Goal: Information Seeking & Learning: Learn about a topic

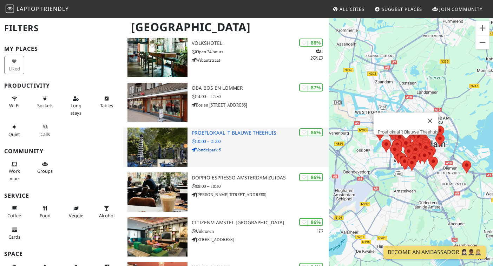
scroll to position [287, 0]
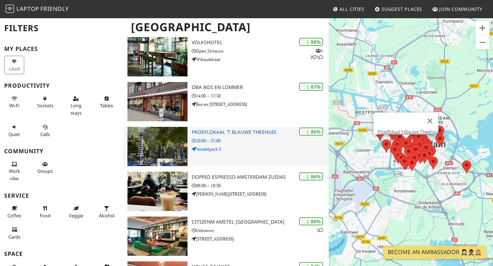
click at [205, 129] on h3 "Proeflokaal 't Blauwe Theehuis" at bounding box center [260, 132] width 137 height 6
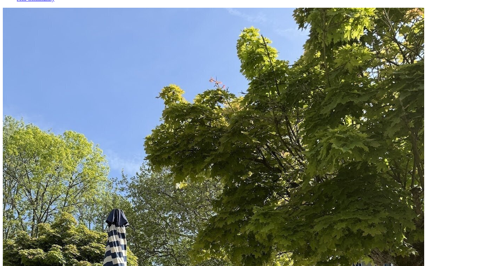
scroll to position [37, 0]
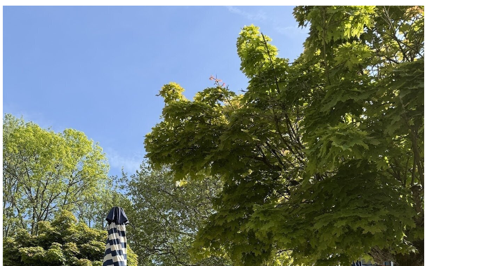
drag, startPoint x: 20, startPoint y: 108, endPoint x: 235, endPoint y: 104, distance: 215.1
drag, startPoint x: 230, startPoint y: 106, endPoint x: 22, endPoint y: 111, distance: 208.1
copy h1 "Proeflokaal 't Blauwe Theehuis"
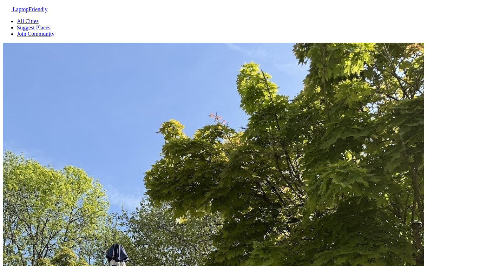
scroll to position [0, 0]
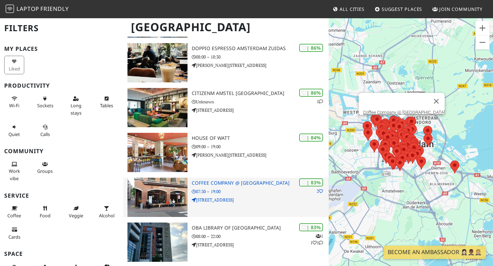
scroll to position [422, 0]
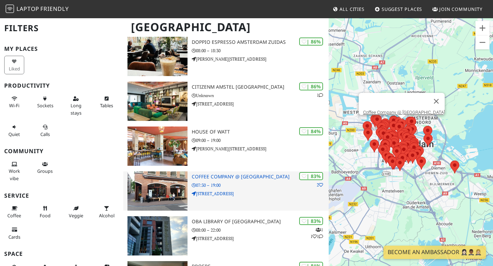
click at [209, 174] on h3 "Coffee Company @ Haarlemmerdijk" at bounding box center [260, 177] width 137 height 6
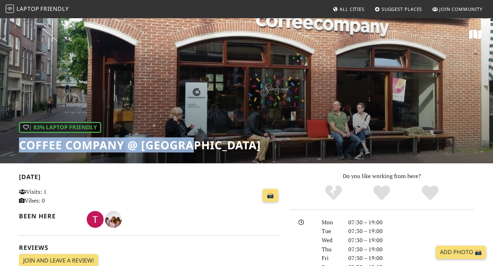
drag, startPoint x: 20, startPoint y: 145, endPoint x: 190, endPoint y: 150, distance: 170.2
click at [193, 150] on h1 "Coffee Company @ [GEOGRAPHIC_DATA]" at bounding box center [140, 145] width 242 height 13
drag, startPoint x: 246, startPoint y: 147, endPoint x: 22, endPoint y: 146, distance: 224.2
click at [22, 146] on h1 "Coffee Company @ [GEOGRAPHIC_DATA]" at bounding box center [140, 145] width 242 height 13
copy h1 "Coffee Company @ [GEOGRAPHIC_DATA]"
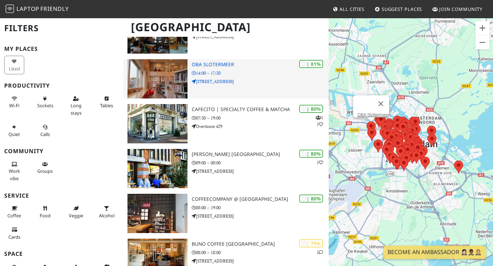
scroll to position [674, 0]
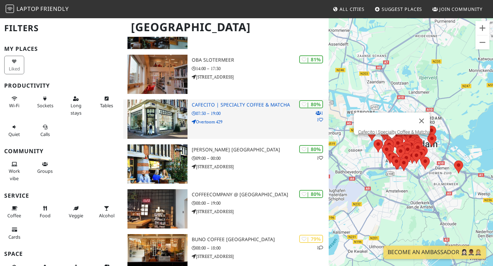
click at [239, 102] on h3 "Cafecito | Specialty Coffee & Matcha" at bounding box center [260, 105] width 137 height 6
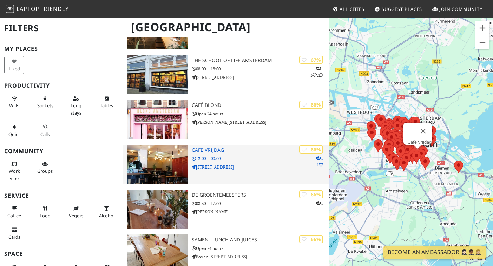
scroll to position [1650, 0]
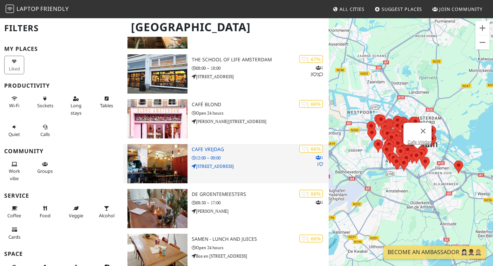
click at [211, 147] on h3 "Cafe Vrijdag" at bounding box center [260, 150] width 137 height 6
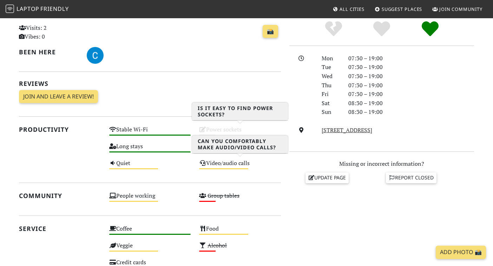
scroll to position [208, 0]
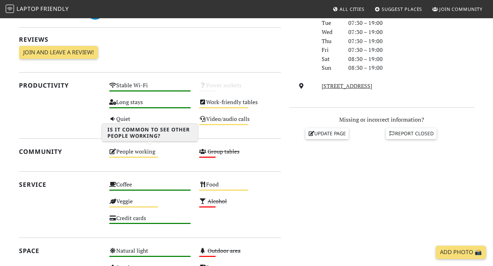
click at [148, 149] on div "People working Medium" at bounding box center [150, 155] width 90 height 17
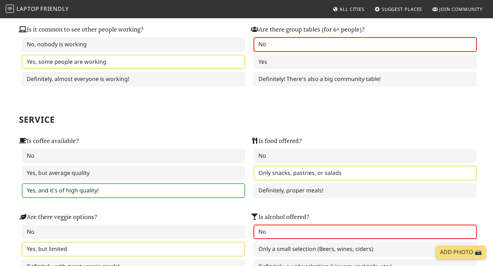
scroll to position [346, 0]
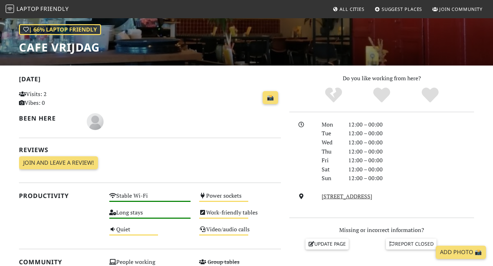
scroll to position [82, 0]
